Goal: Information Seeking & Learning: Learn about a topic

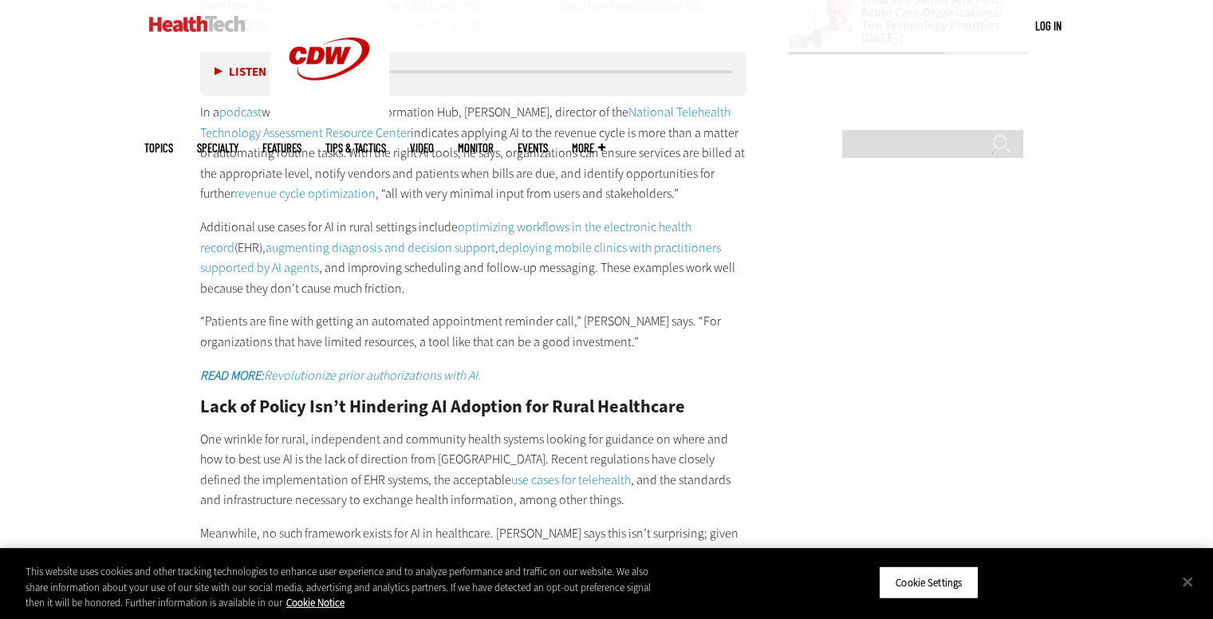
scroll to position [2195, 0]
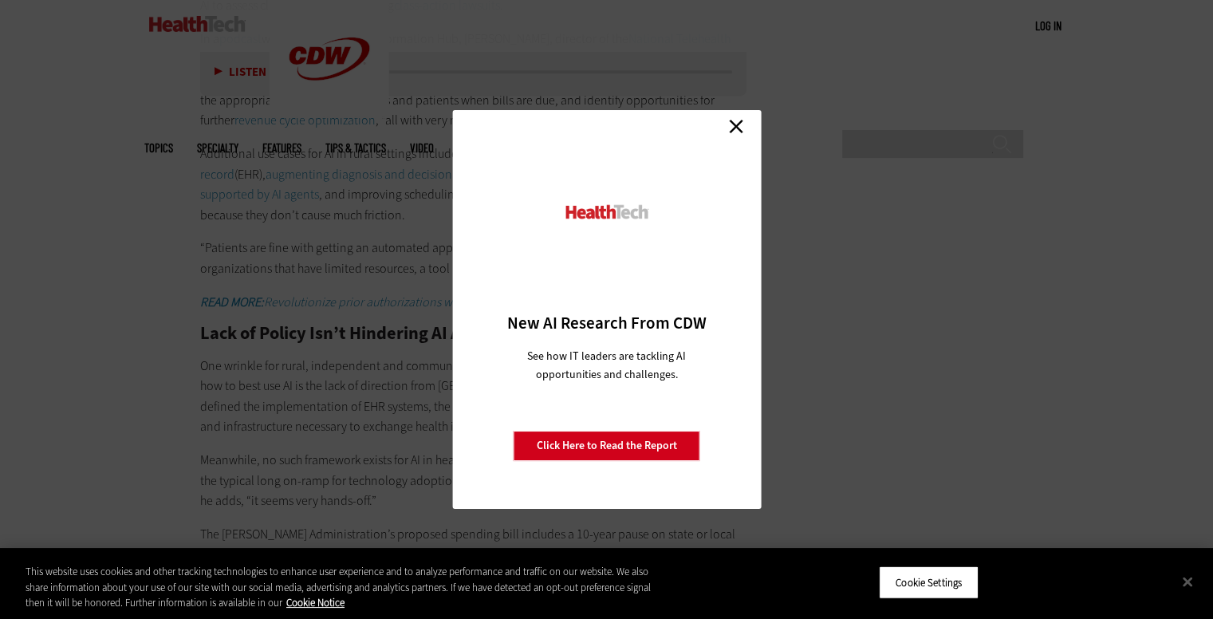
click at [736, 124] on link "Close" at bounding box center [736, 126] width 24 height 24
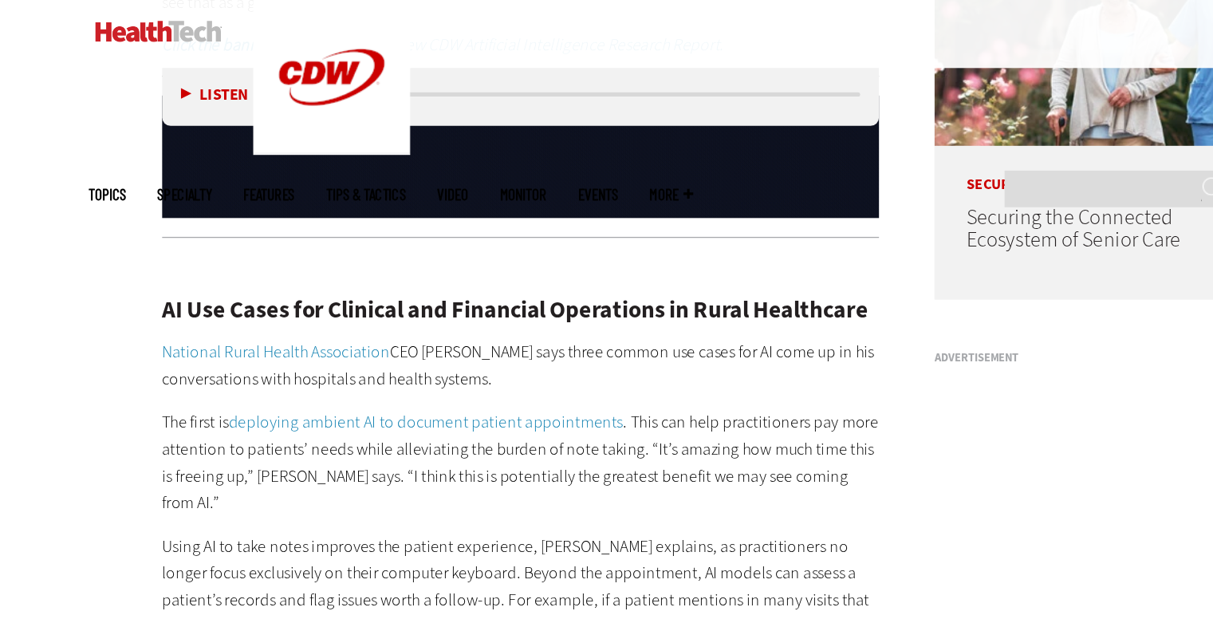
scroll to position [1351, 0]
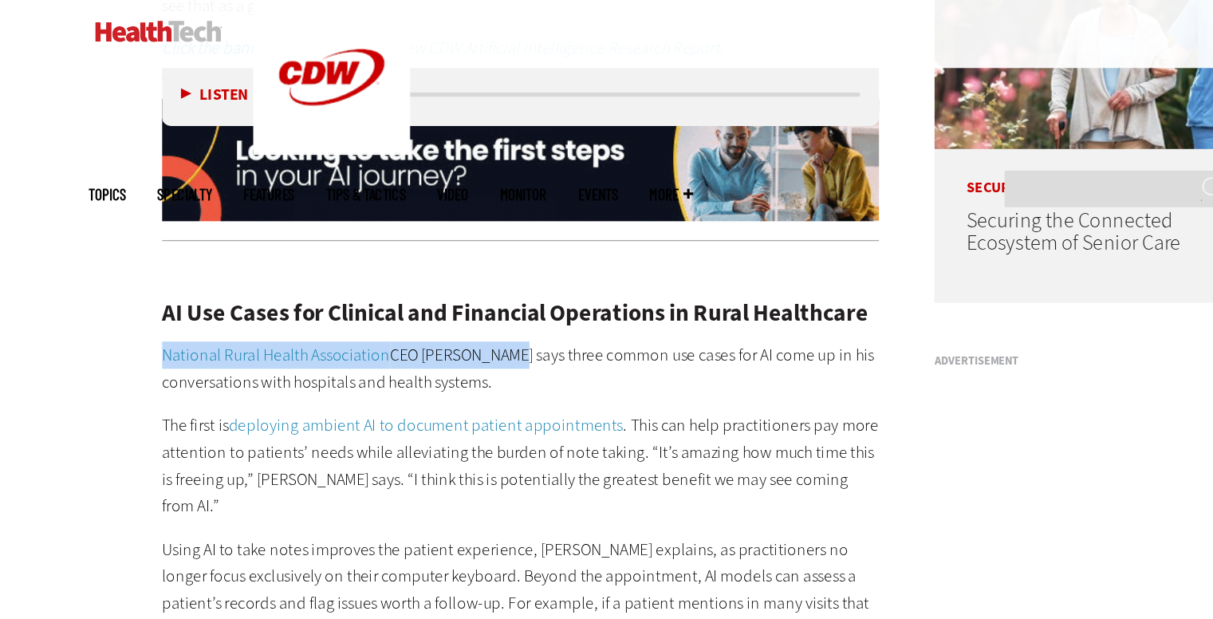
drag, startPoint x: 191, startPoint y: 247, endPoint x: 460, endPoint y: 252, distance: 269.7
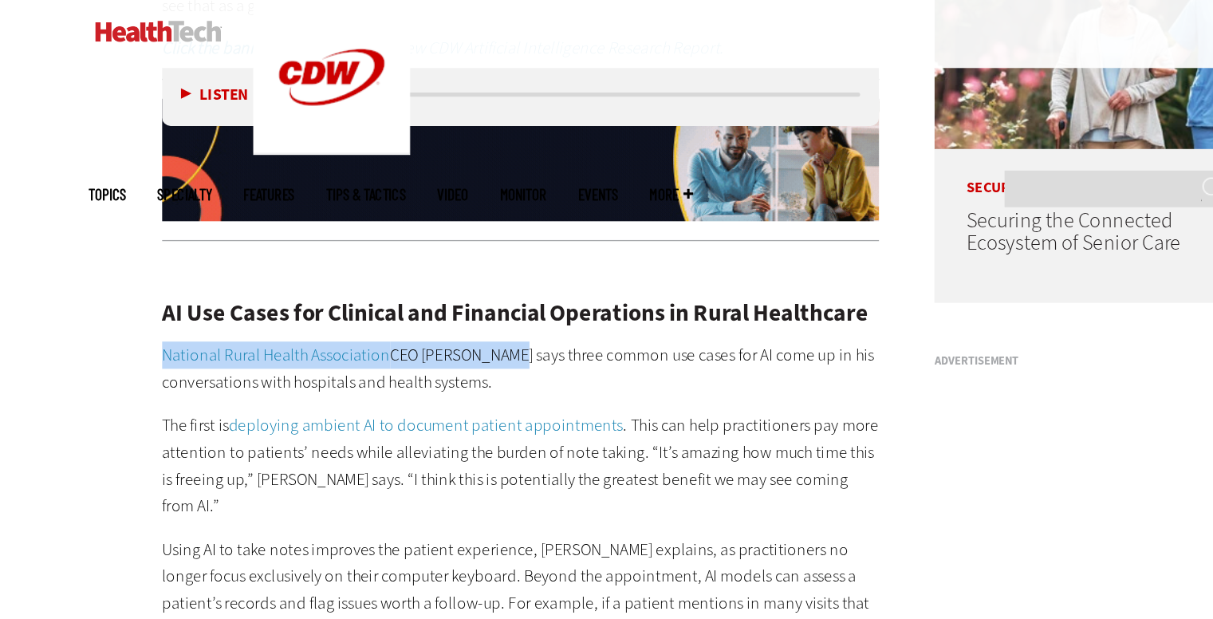
copy p "National Rural Health Association CEO [PERSON_NAME]"
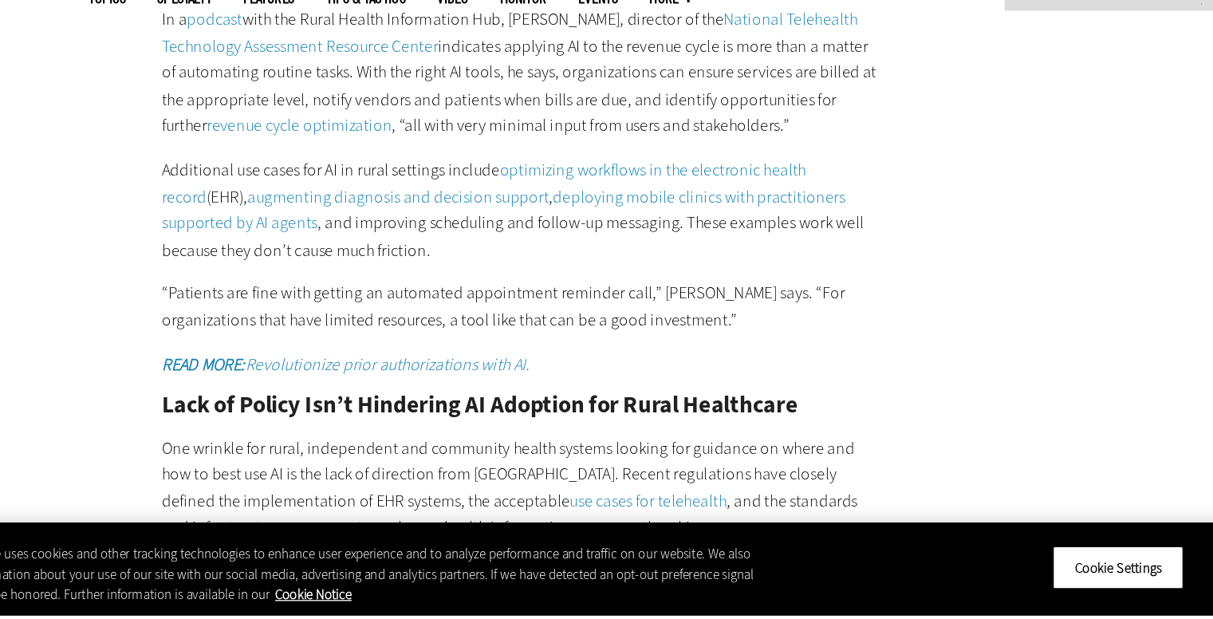
scroll to position [2070, 0]
click at [401, 362] on p "“Patients are fine with getting an automated appointment reminder call,” [PERSO…" at bounding box center [473, 382] width 547 height 41
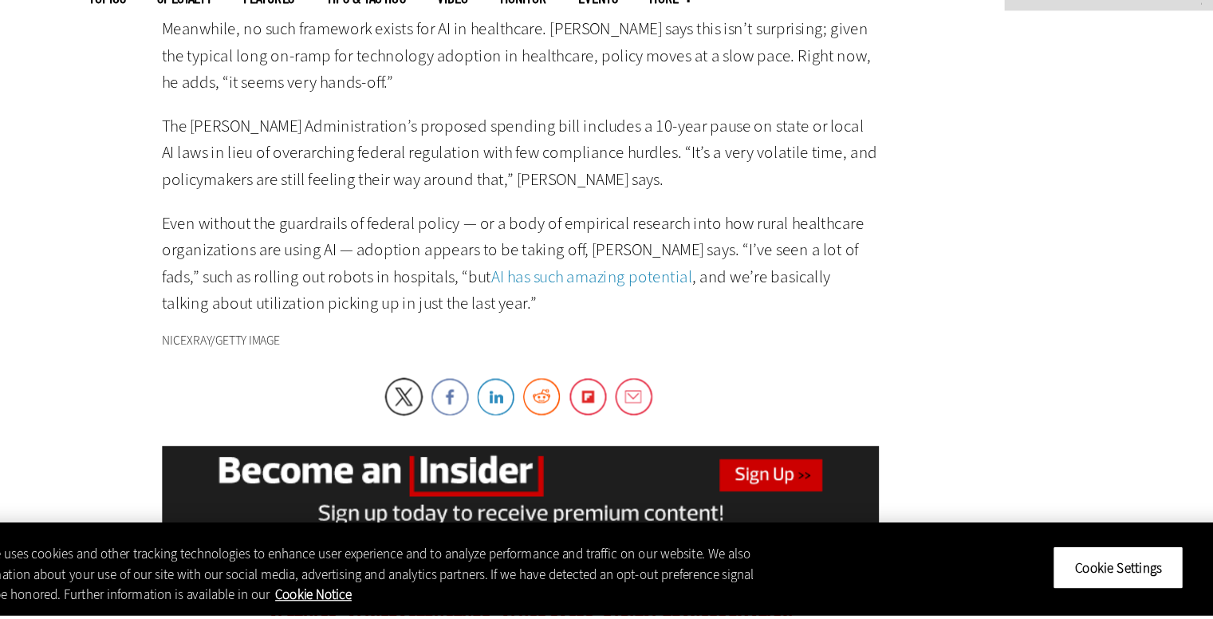
scroll to position [2483, 0]
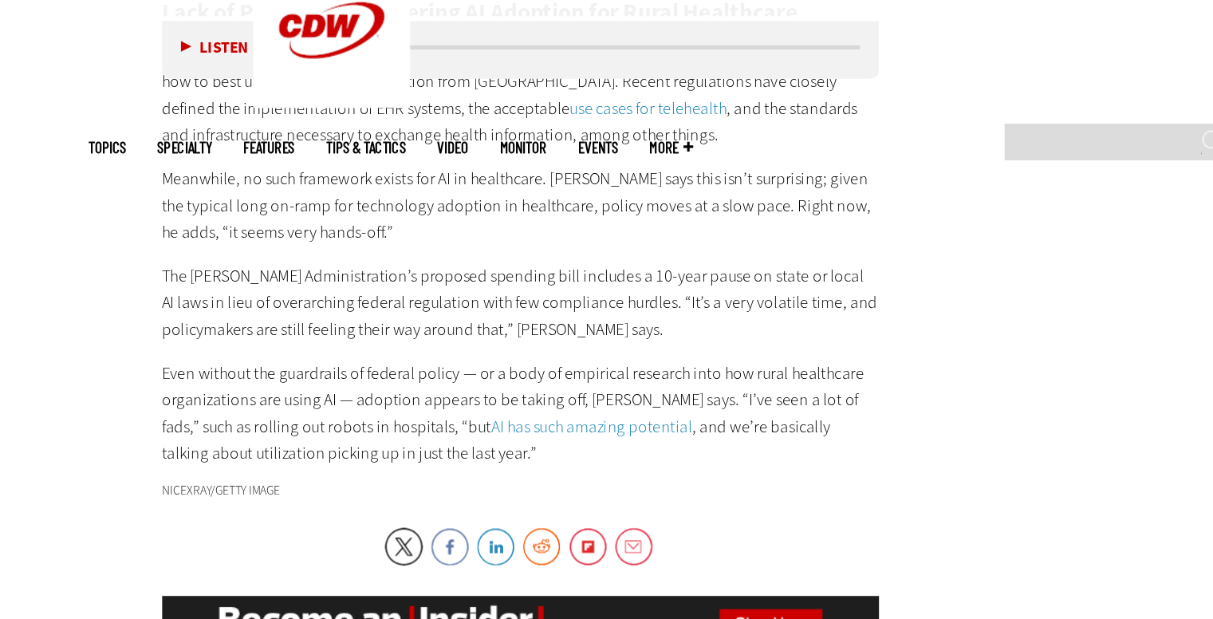
click at [213, 310] on p "Even without the guardrails of federal policy — or a body of empirical research…" at bounding box center [473, 350] width 547 height 81
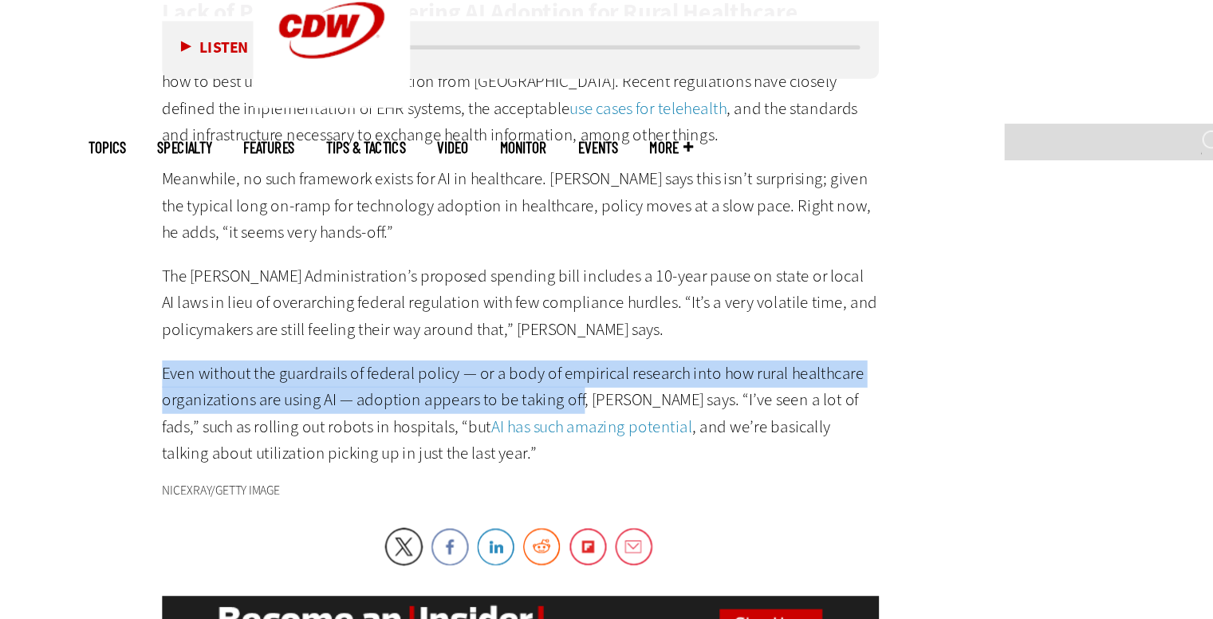
drag, startPoint x: 213, startPoint y: 279, endPoint x: 507, endPoint y: 298, distance: 294.2
click at [507, 310] on p "Even without the guardrails of federal policy — or a body of empirical research…" at bounding box center [473, 350] width 547 height 81
copy p "Even without the guardrails of federal policy — or a body of empirical research…"
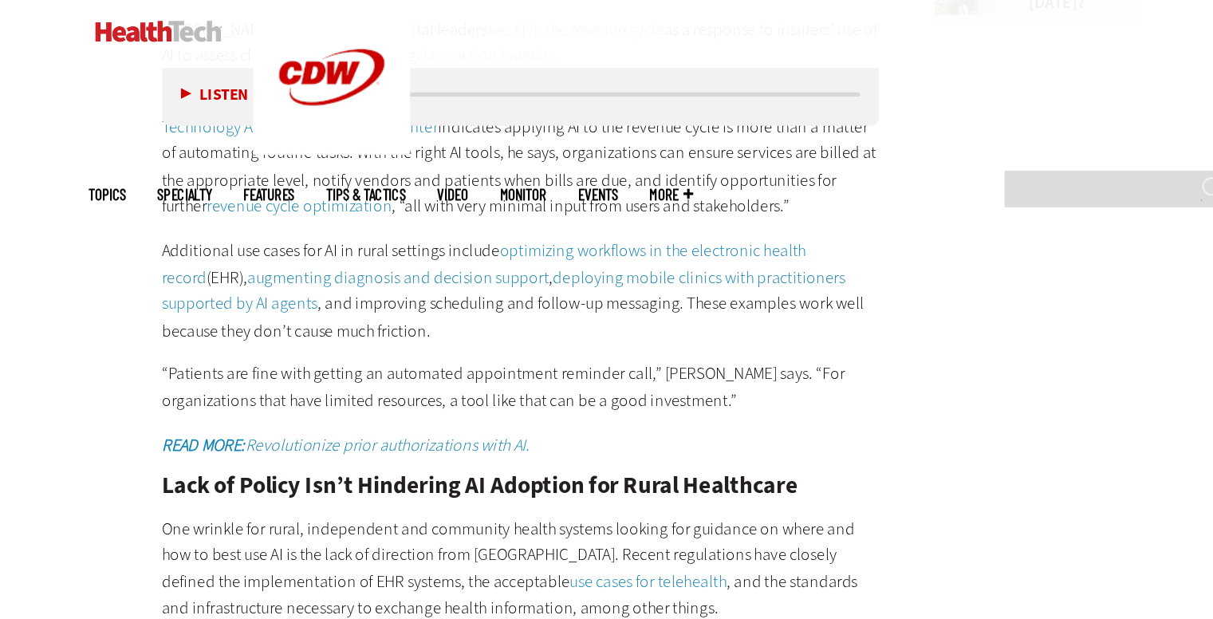
scroll to position [2157, 0]
click at [380, 181] on p "Additional use cases for AI in rural settings include optimizing workflows in t…" at bounding box center [473, 221] width 547 height 81
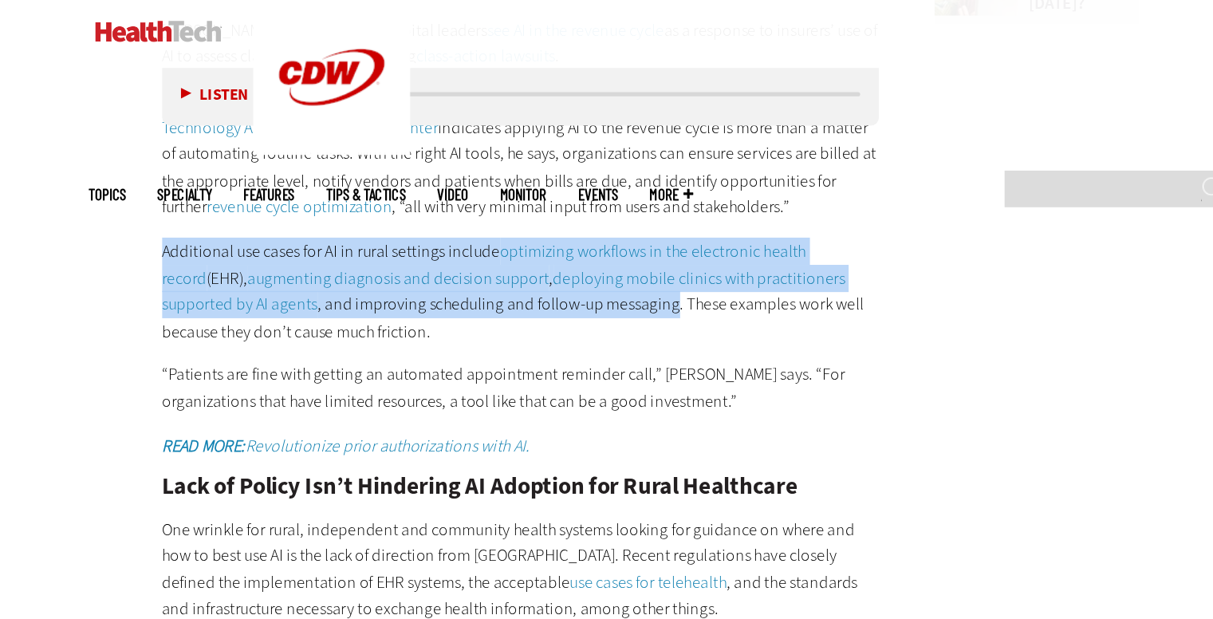
drag, startPoint x: 200, startPoint y: 146, endPoint x: 531, endPoint y: 186, distance: 333.5
click at [531, 186] on p "Additional use cases for AI in rural settings include optimizing workflows in t…" at bounding box center [473, 221] width 547 height 81
copy p "Additional use cases for AI in rural settings include optimizing workflows in t…"
